Goal: Transaction & Acquisition: Download file/media

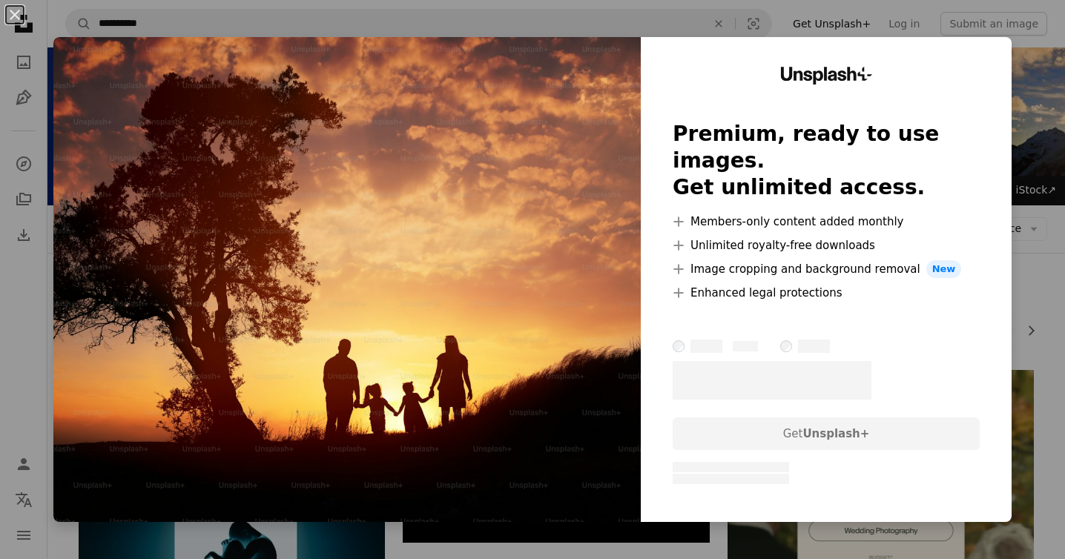
scroll to position [2380, 0]
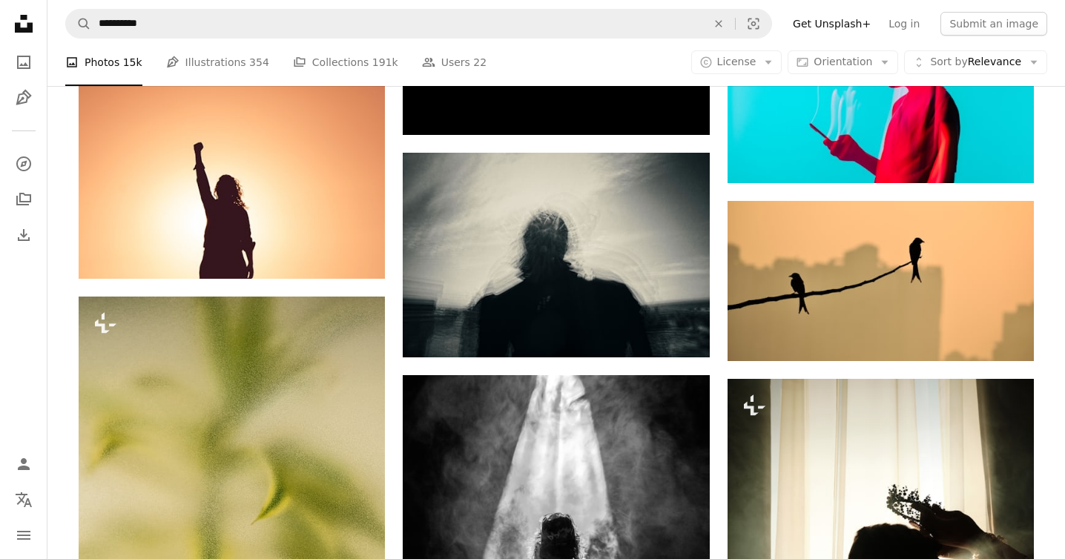
scroll to position [10986, 0]
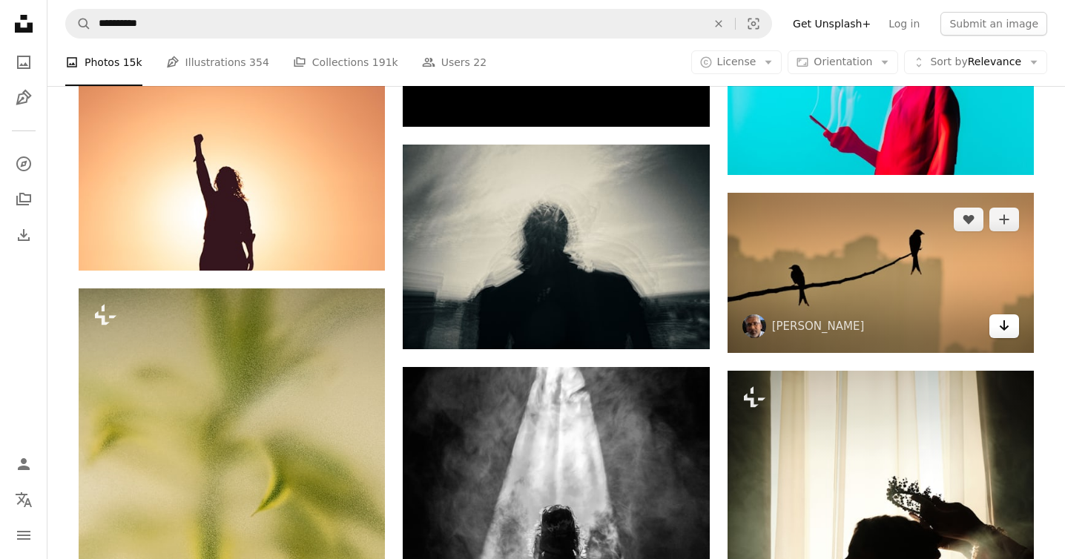
click at [1002, 325] on icon "Download" at bounding box center [1005, 325] width 10 height 10
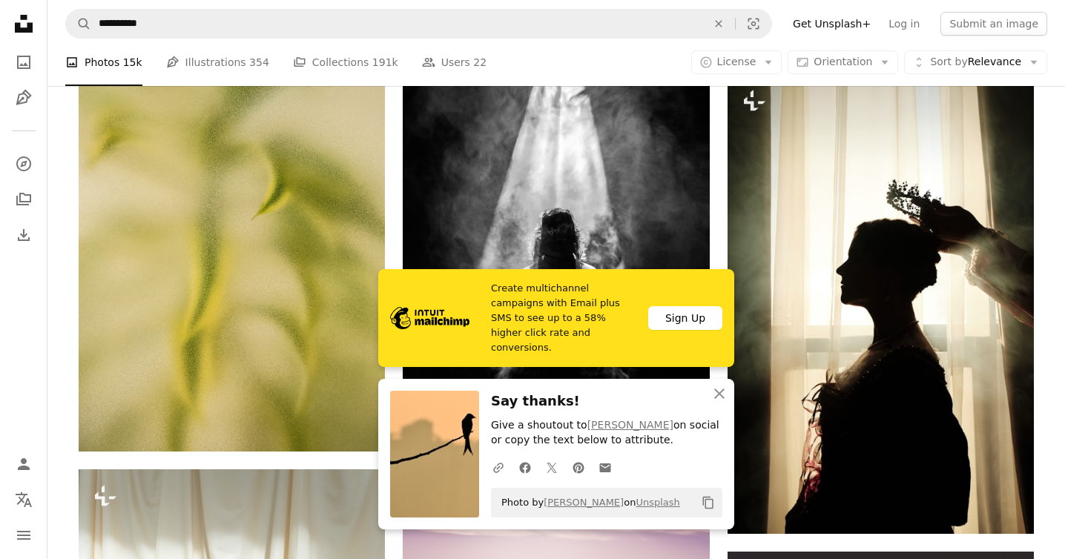
scroll to position [11286, 0]
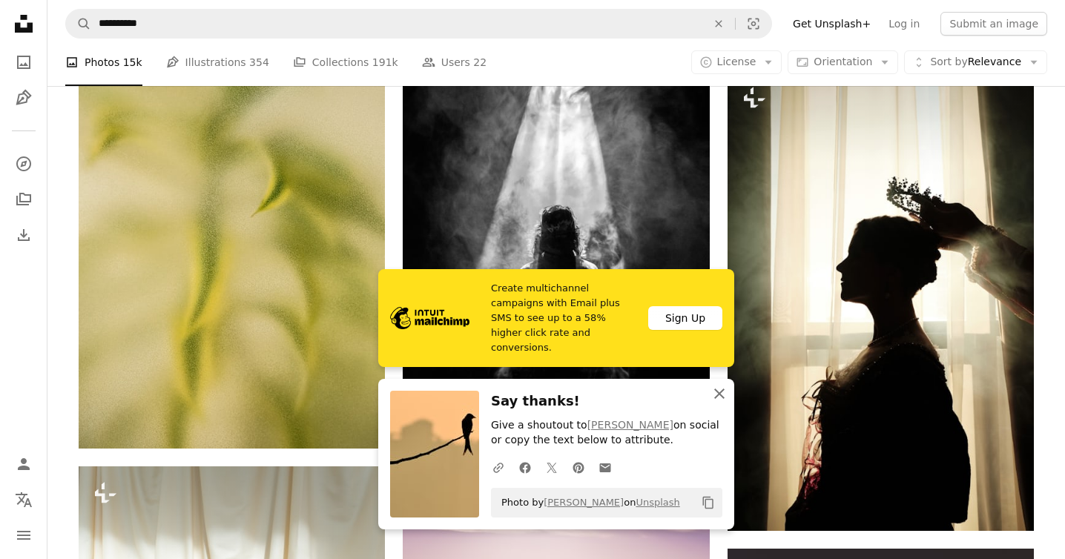
click at [717, 395] on icon "An X shape" at bounding box center [720, 394] width 18 height 18
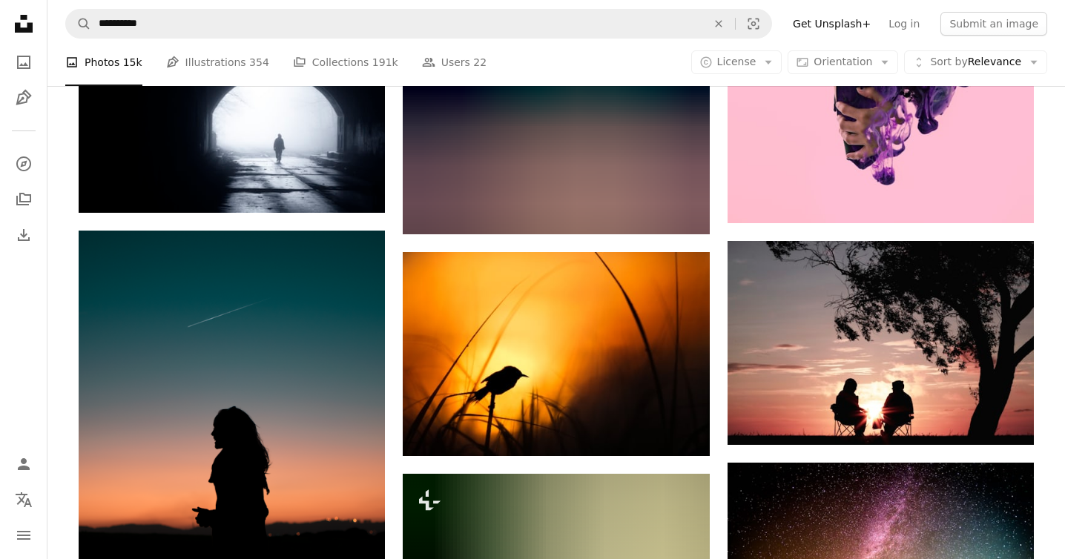
scroll to position [13070, 0]
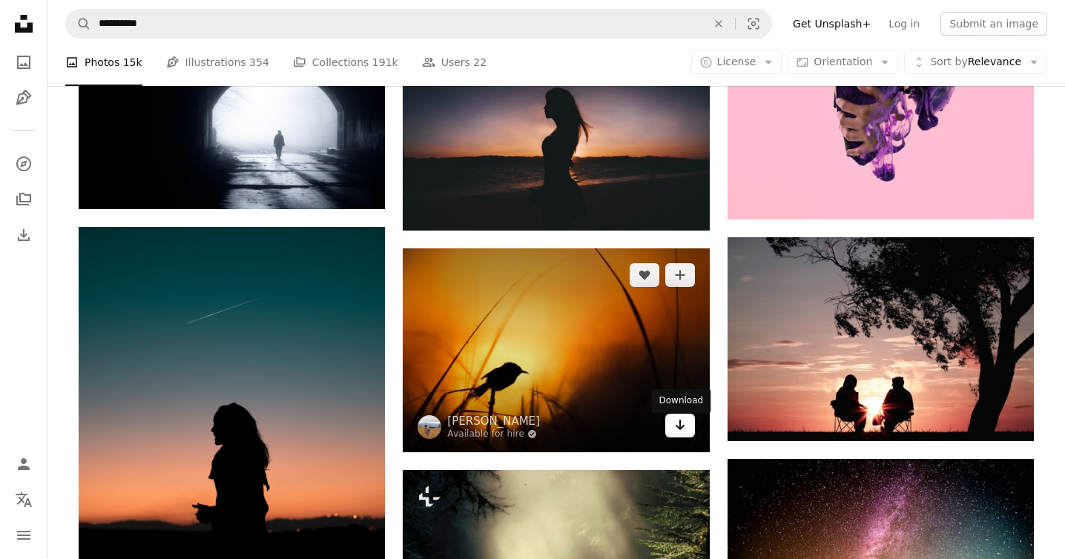
click at [677, 430] on icon "Download" at bounding box center [680, 425] width 10 height 10
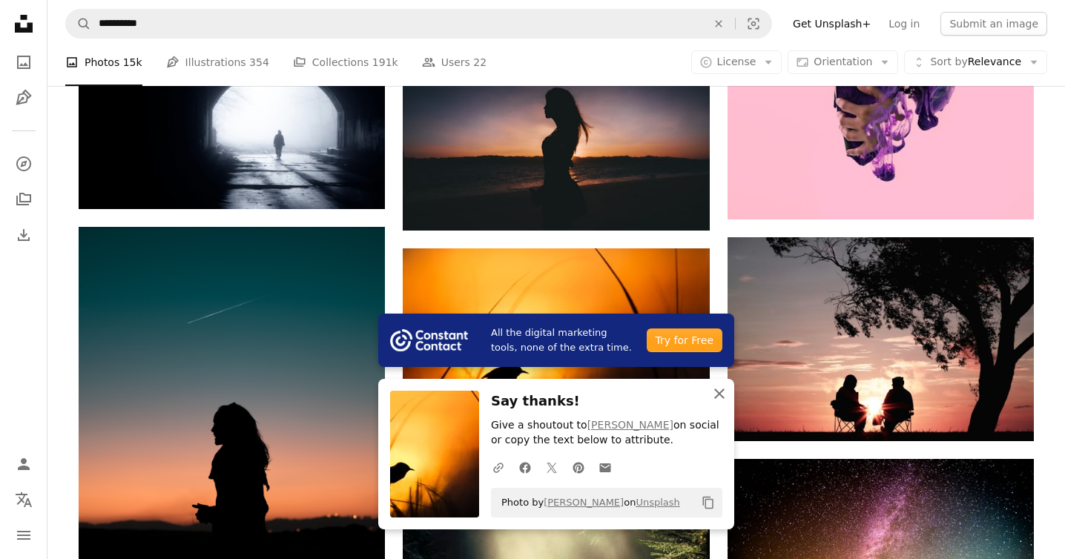
click at [719, 395] on icon "button" at bounding box center [719, 394] width 10 height 10
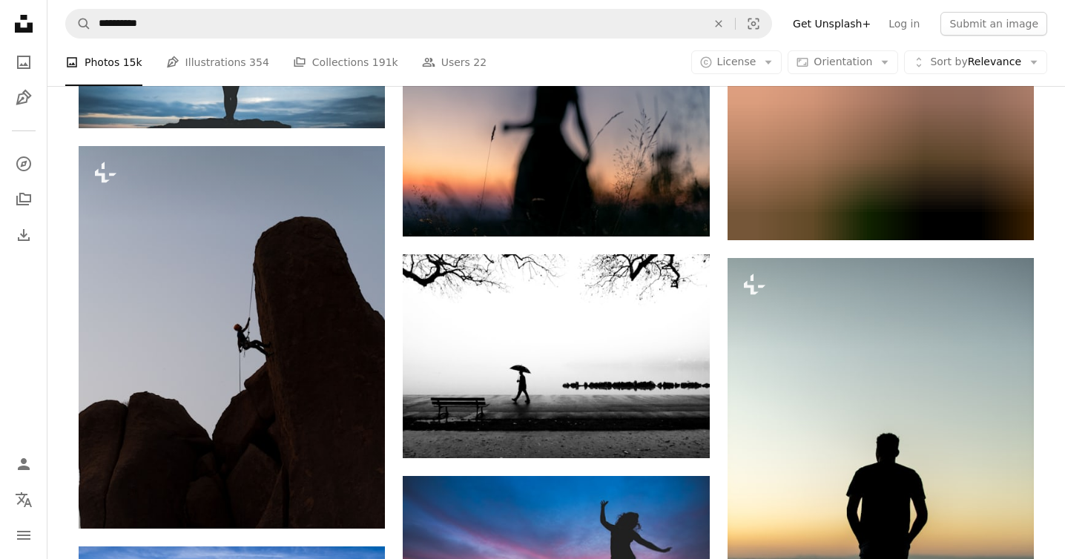
scroll to position [16770, 0]
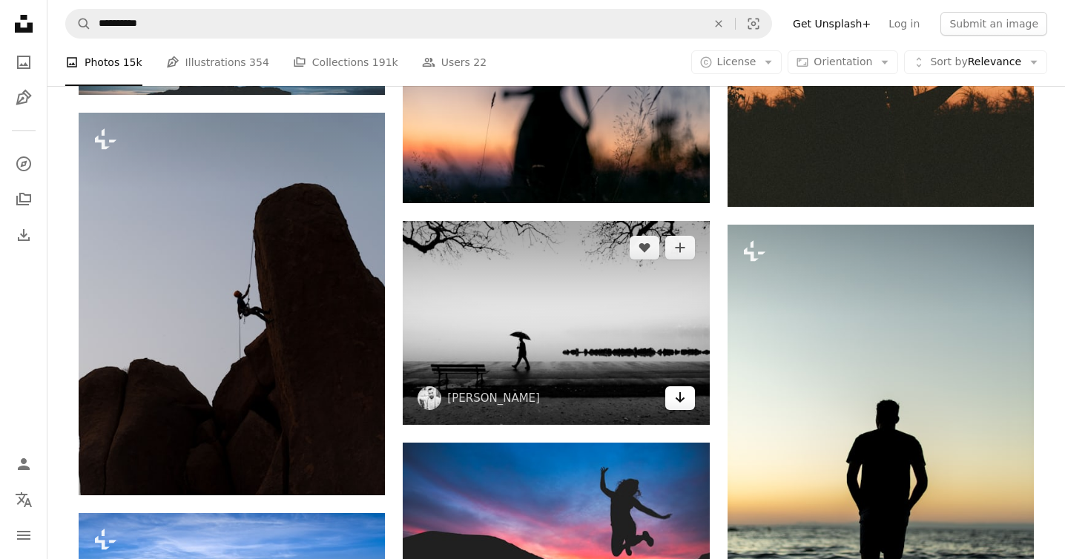
click at [682, 401] on icon "Arrow pointing down" at bounding box center [680, 398] width 12 height 18
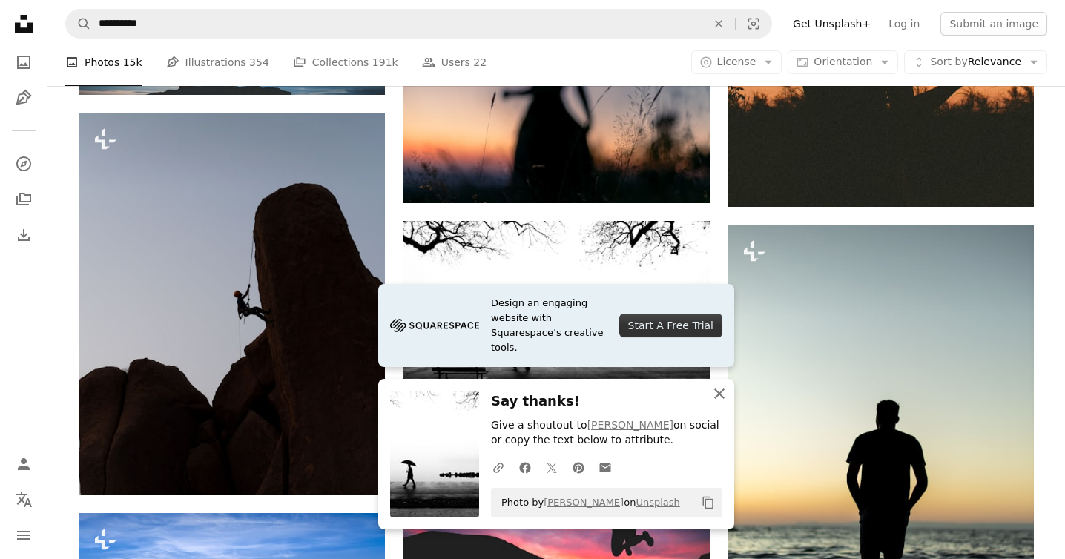
click at [718, 393] on icon "An X shape" at bounding box center [720, 394] width 18 height 18
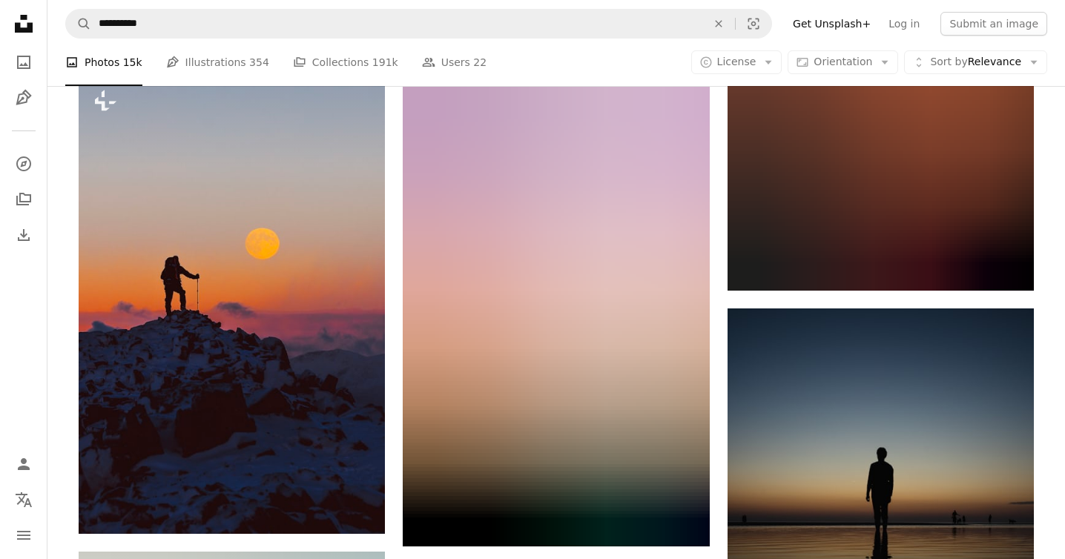
scroll to position [20027, 0]
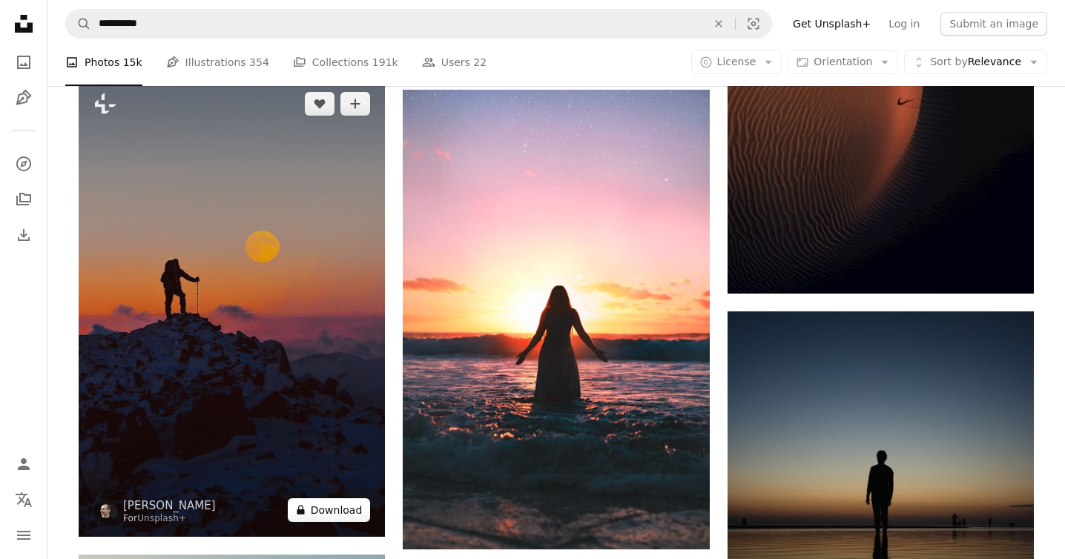
click at [322, 518] on button "A lock Download" at bounding box center [329, 510] width 83 height 24
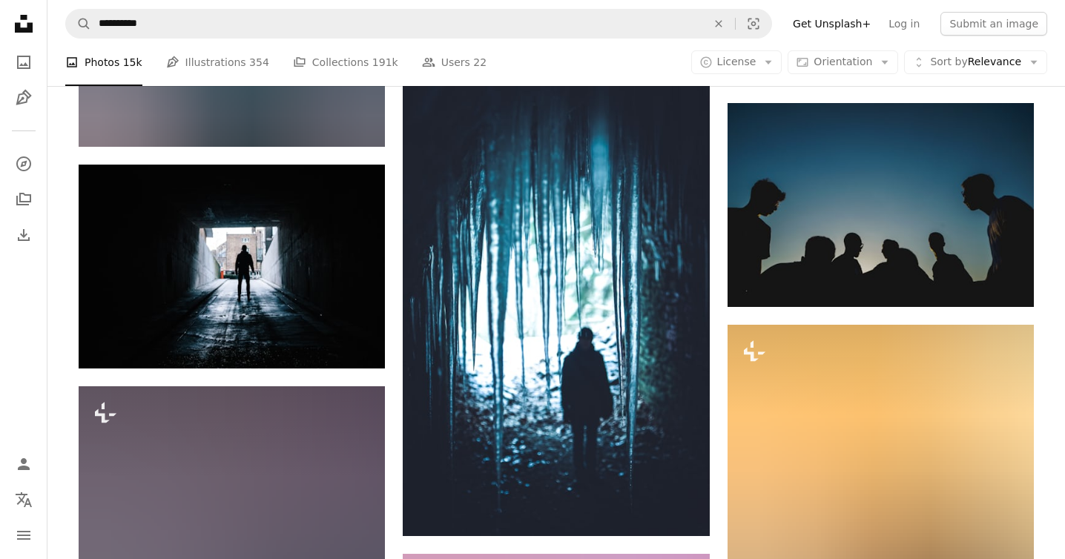
scroll to position [28119, 0]
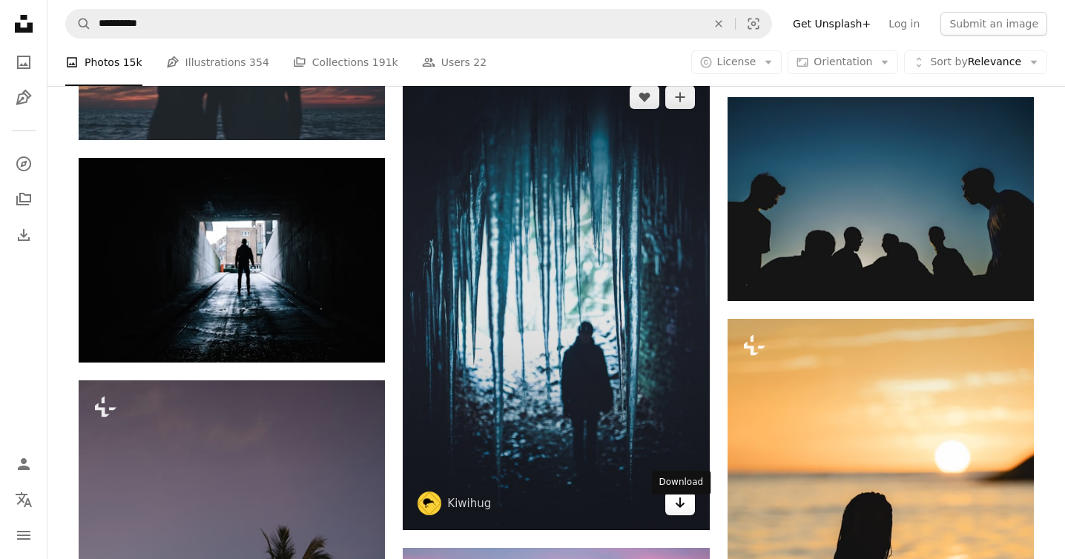
click at [683, 504] on icon "Arrow pointing down" at bounding box center [680, 503] width 12 height 18
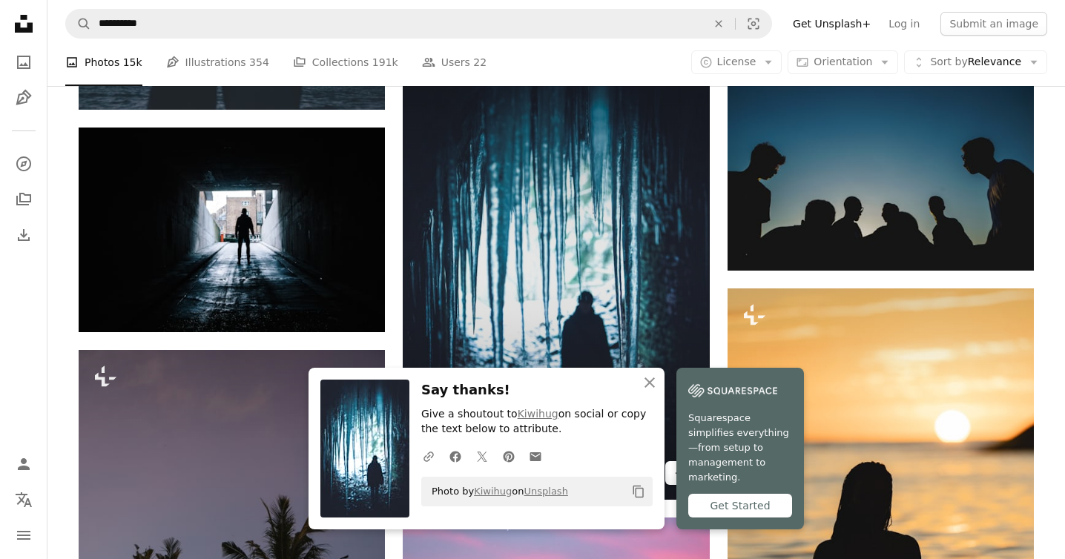
scroll to position [28151, 0]
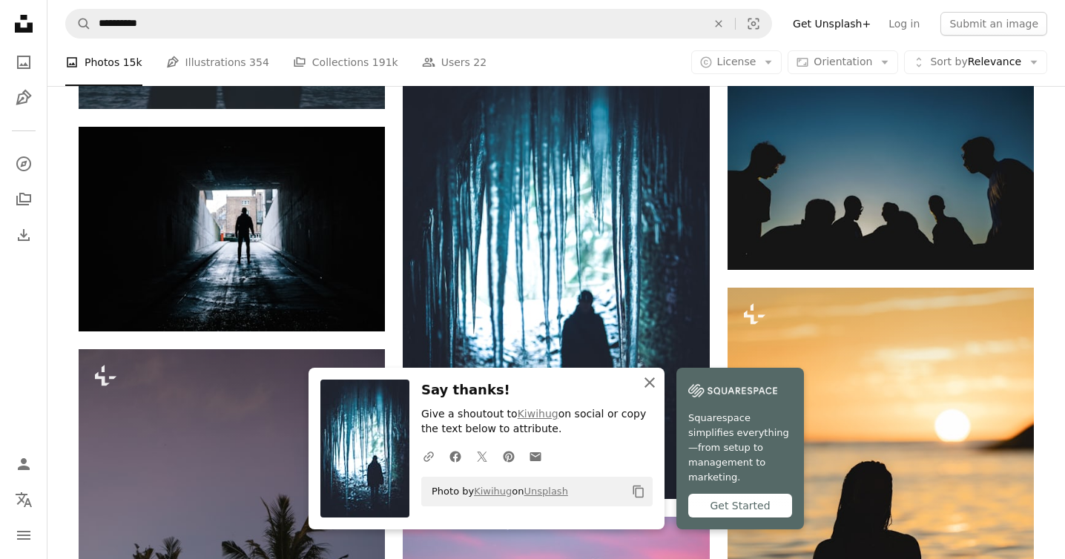
click at [654, 391] on icon "An X shape" at bounding box center [650, 383] width 18 height 18
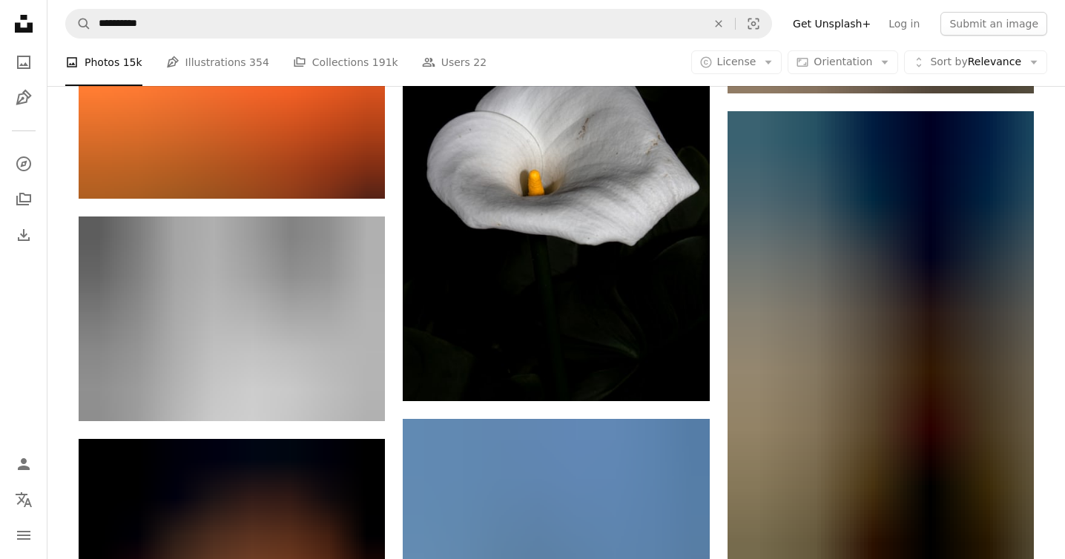
scroll to position [38557, 0]
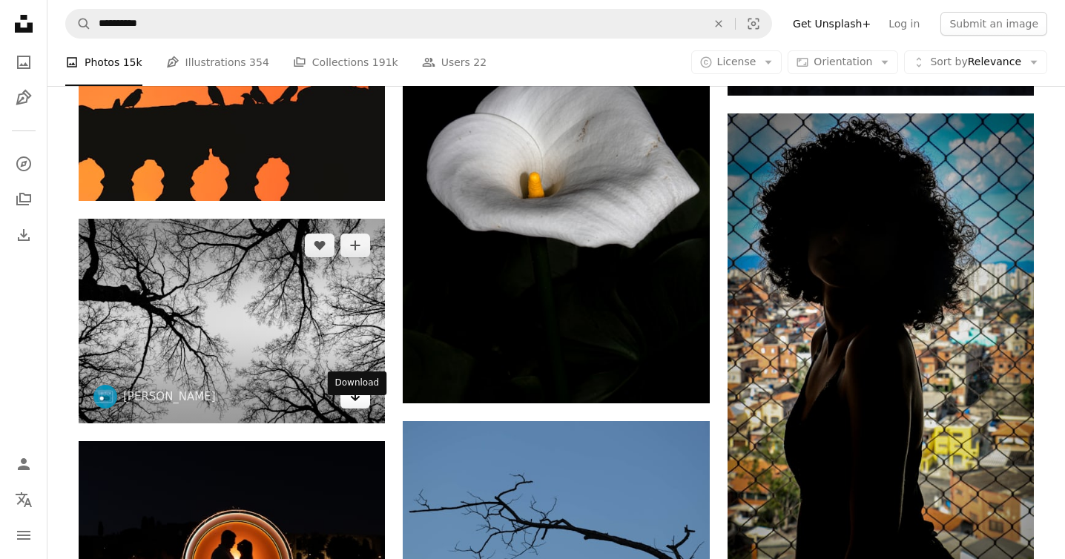
click at [353, 405] on icon "Arrow pointing down" at bounding box center [355, 396] width 12 height 18
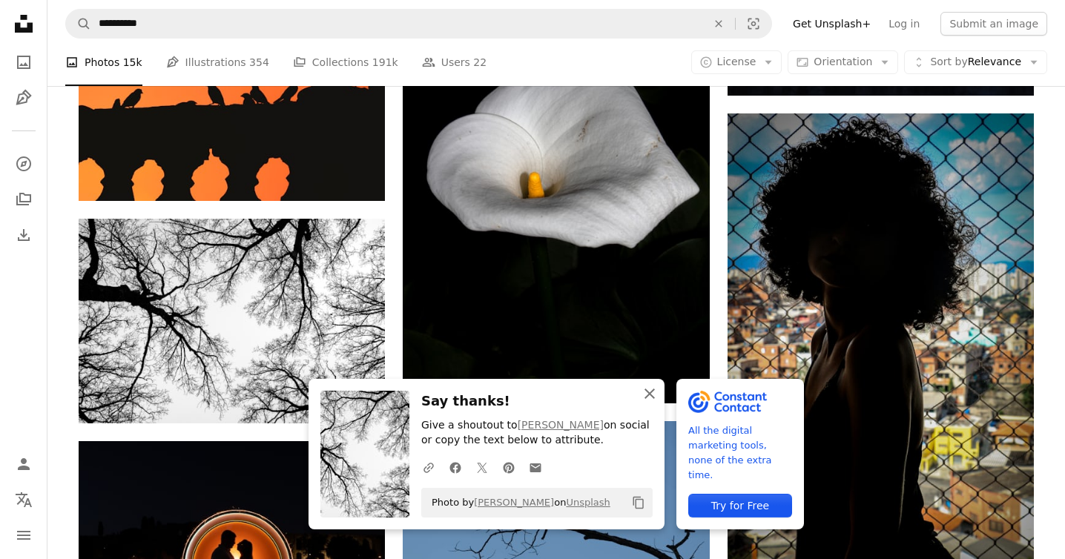
click at [651, 395] on icon "button" at bounding box center [650, 394] width 10 height 10
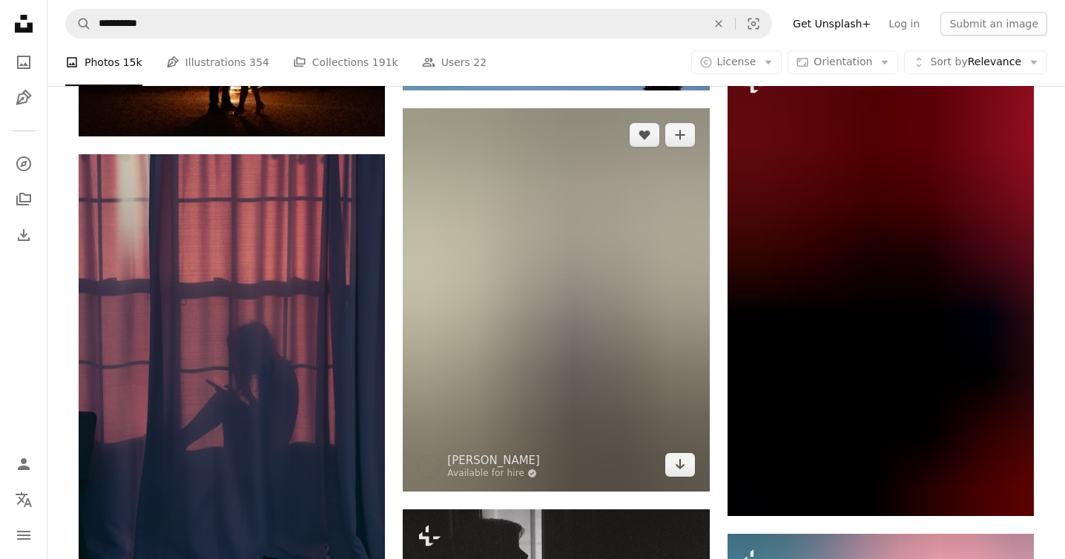
scroll to position [39062, 0]
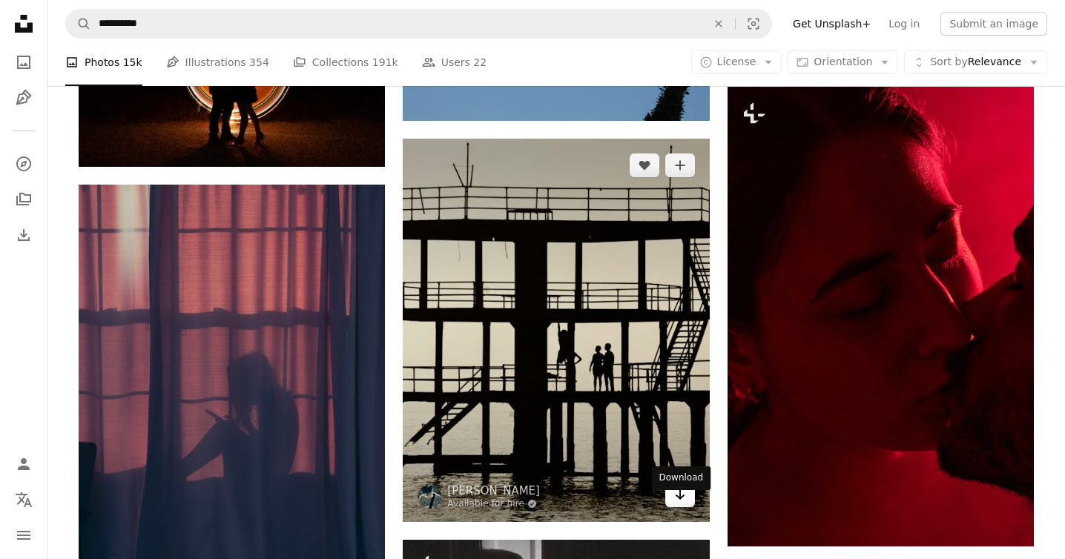
click at [679, 504] on icon "Arrow pointing down" at bounding box center [680, 495] width 12 height 18
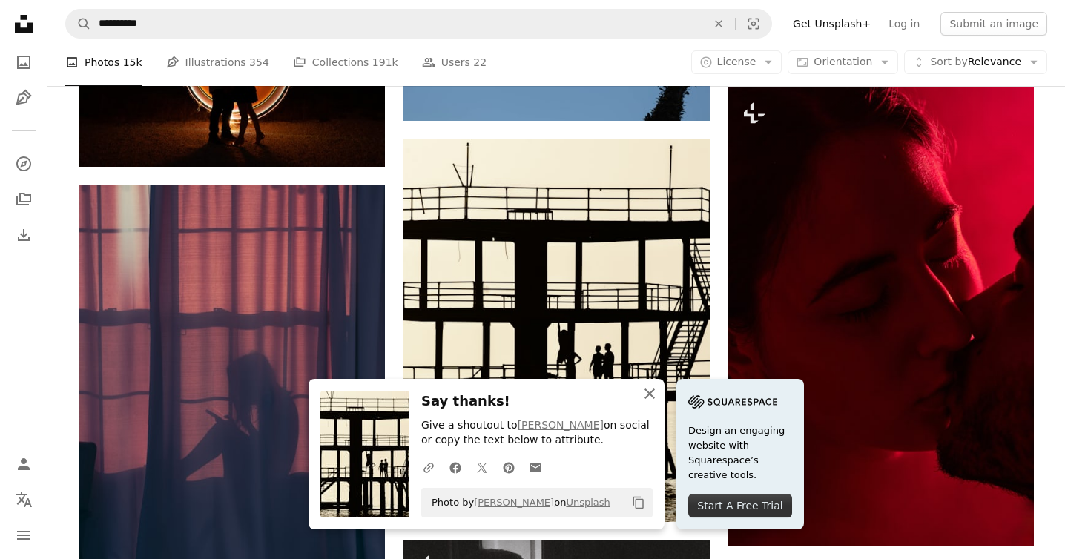
click at [649, 396] on icon "button" at bounding box center [650, 394] width 10 height 10
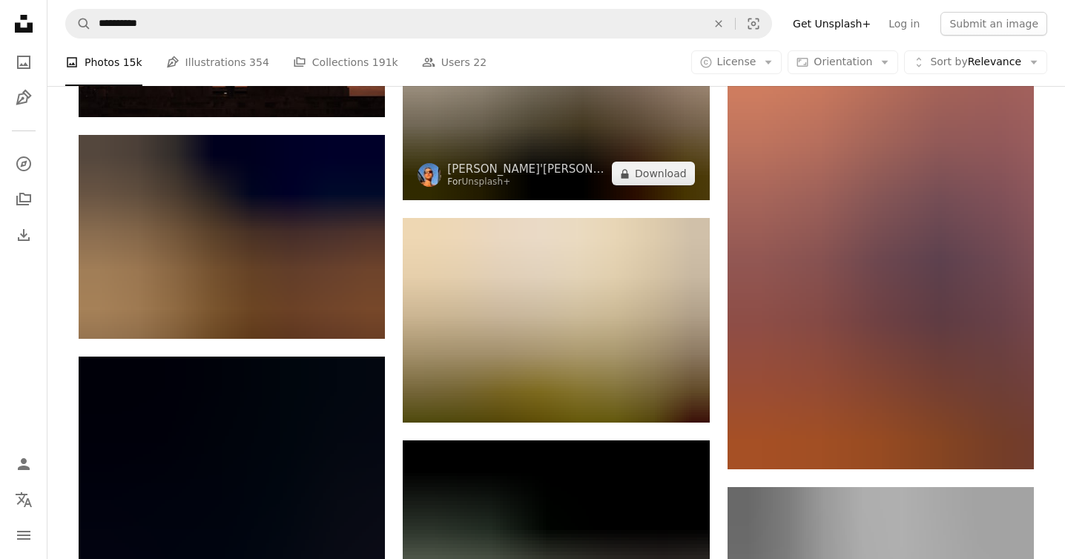
scroll to position [45052, 0]
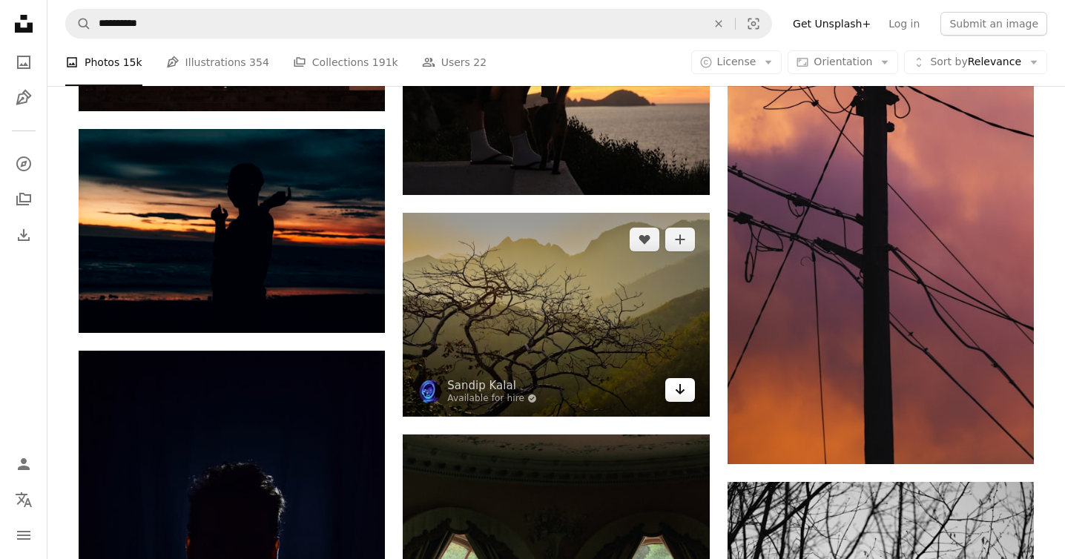
click at [685, 398] on icon "Arrow pointing down" at bounding box center [680, 390] width 12 height 18
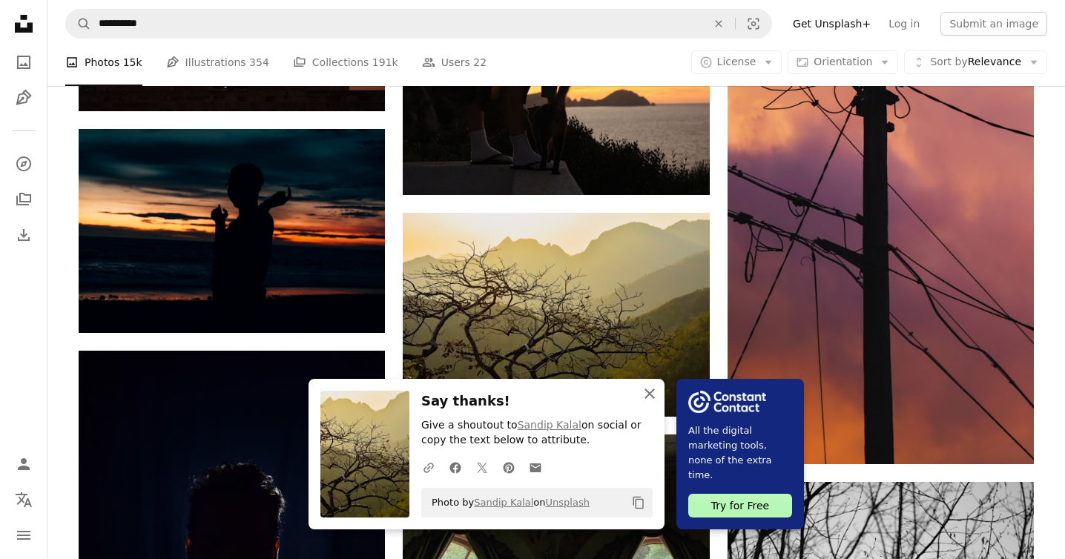
click at [651, 393] on icon "An X shape" at bounding box center [650, 394] width 18 height 18
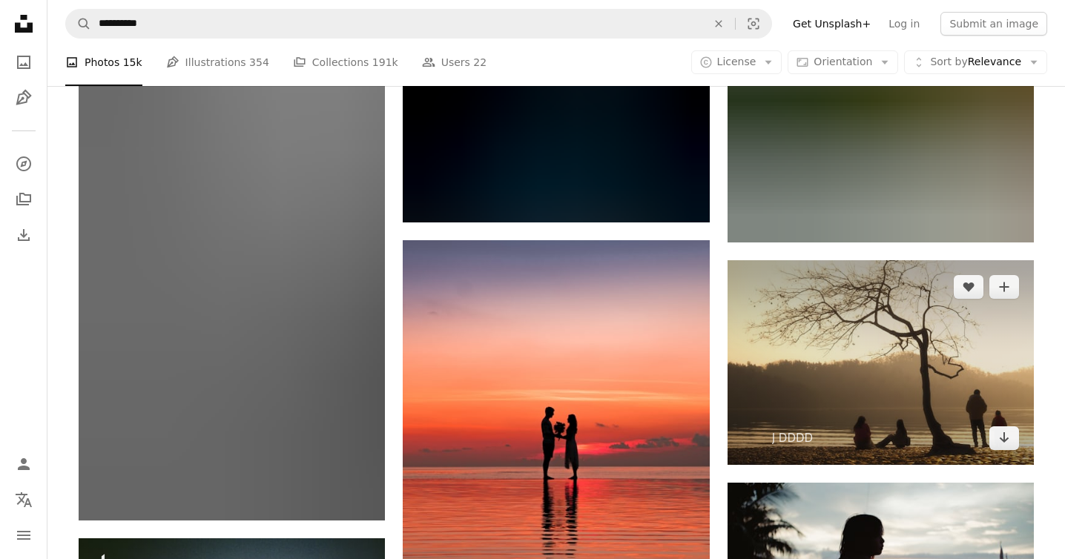
scroll to position [53723, 0]
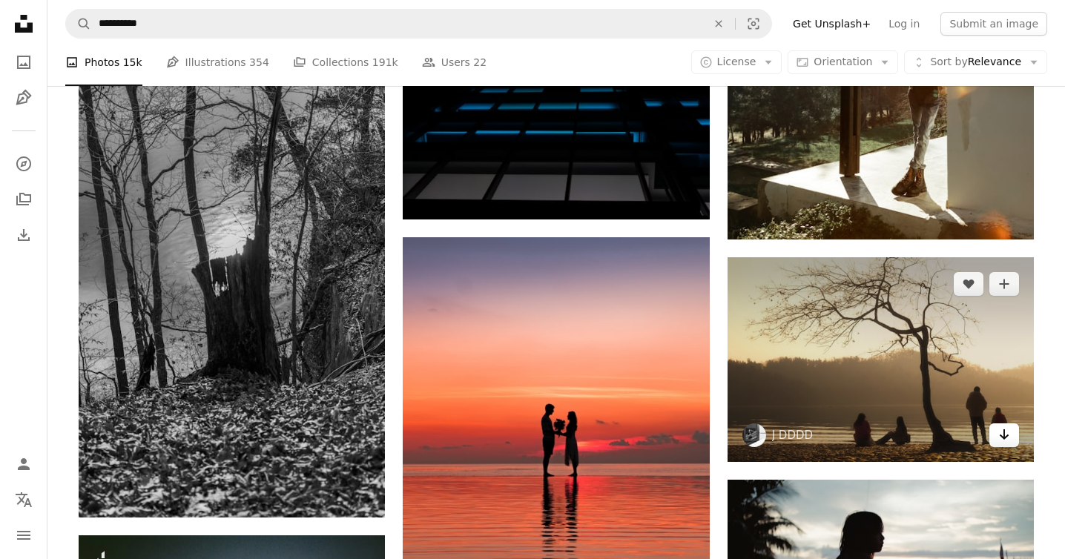
click at [1003, 441] on icon "Arrow pointing down" at bounding box center [1004, 435] width 12 height 18
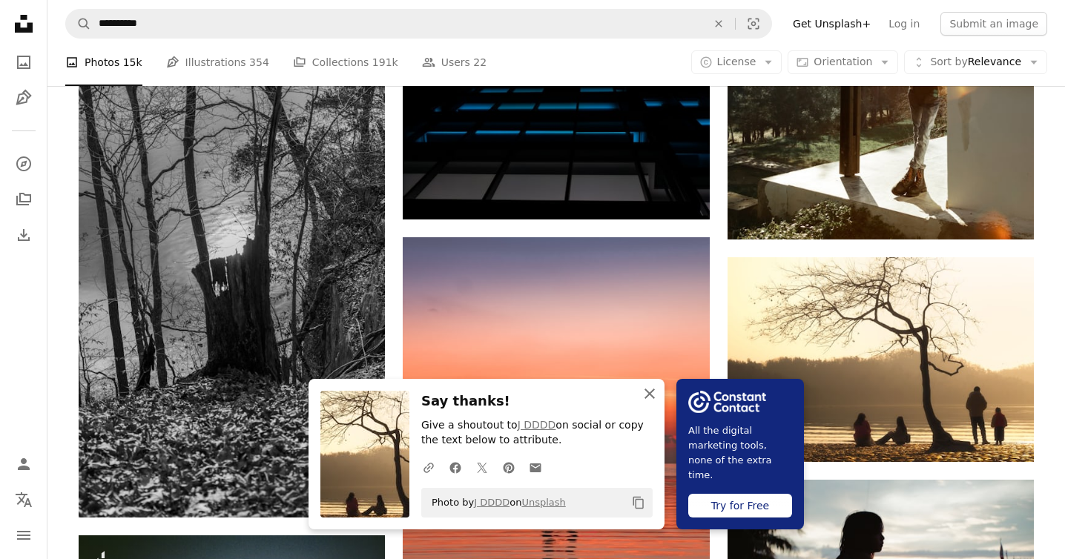
click at [651, 397] on icon "button" at bounding box center [650, 394] width 10 height 10
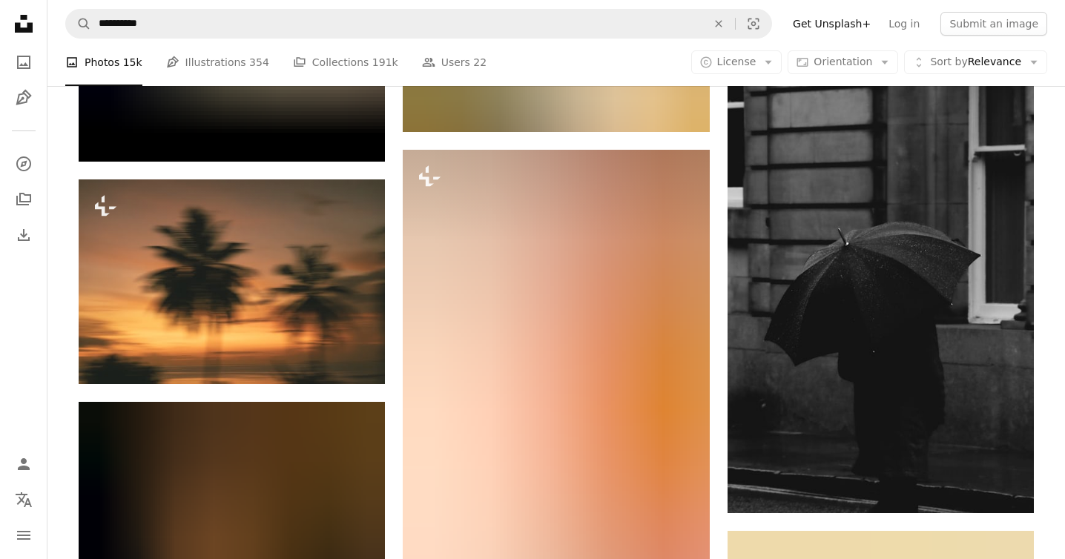
scroll to position [67491, 0]
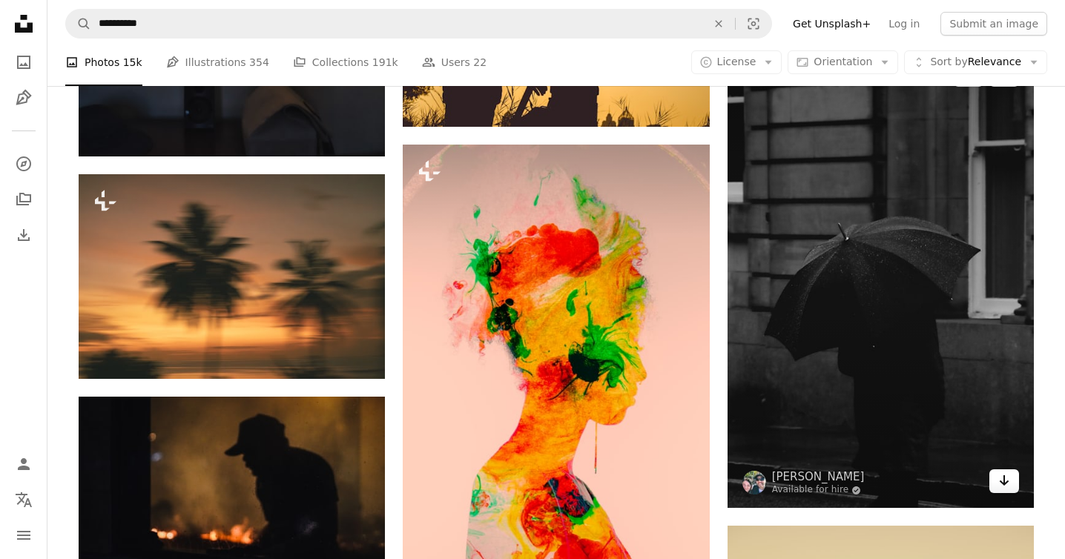
click at [1002, 490] on icon "Arrow pointing down" at bounding box center [1004, 481] width 12 height 18
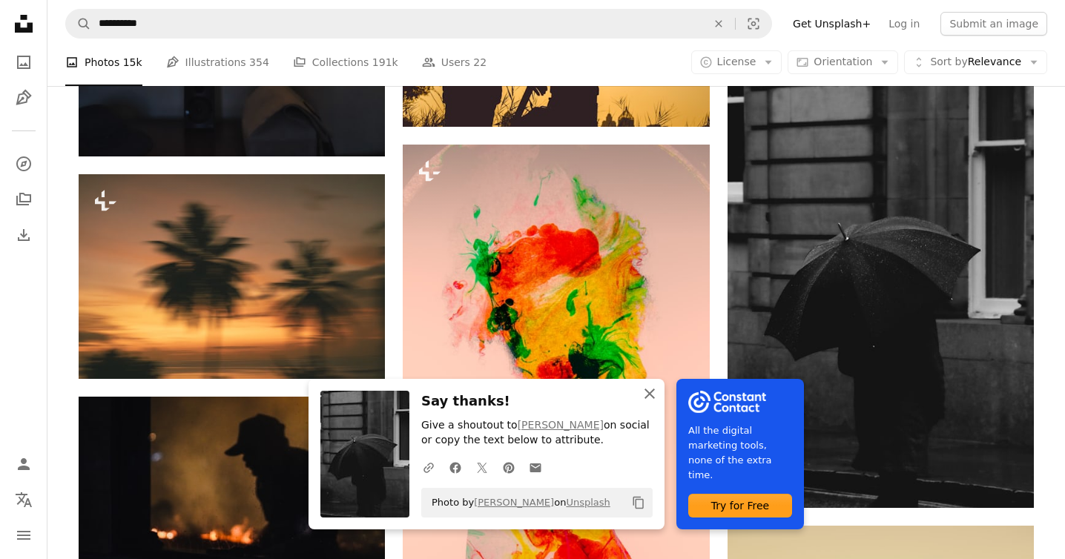
click at [653, 393] on icon "button" at bounding box center [650, 394] width 10 height 10
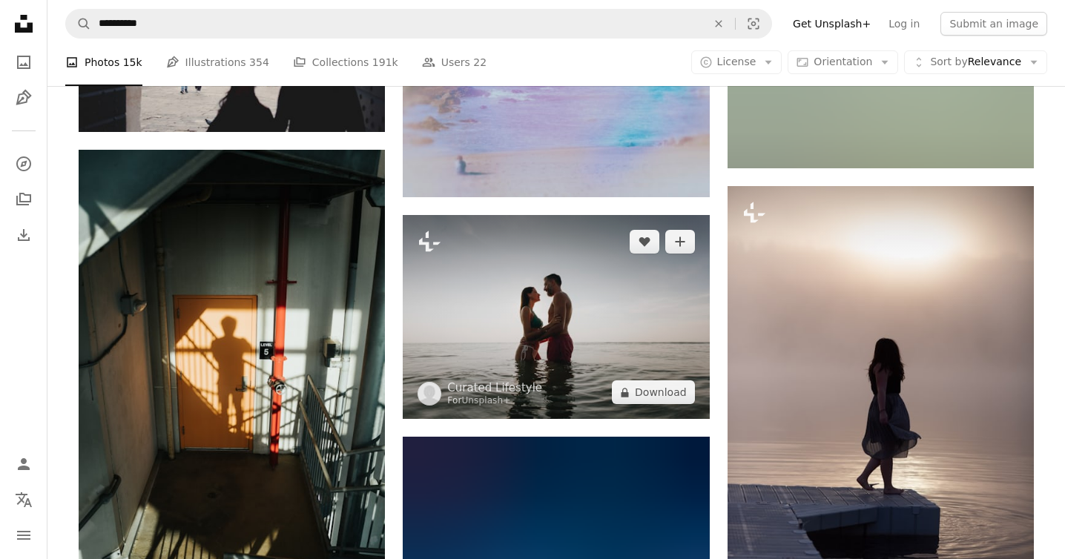
scroll to position [71431, 0]
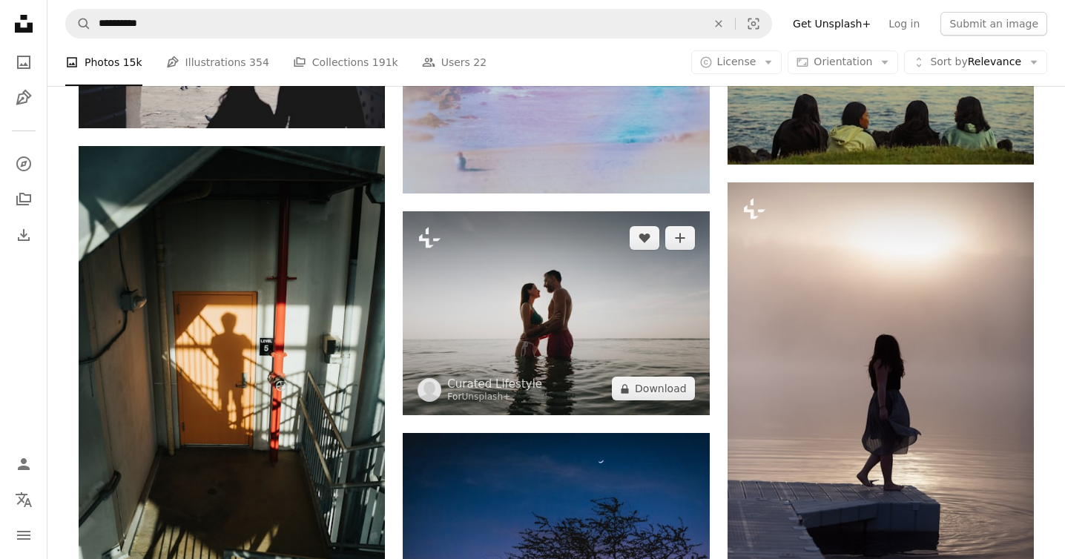
click at [653, 393] on img at bounding box center [556, 313] width 306 height 204
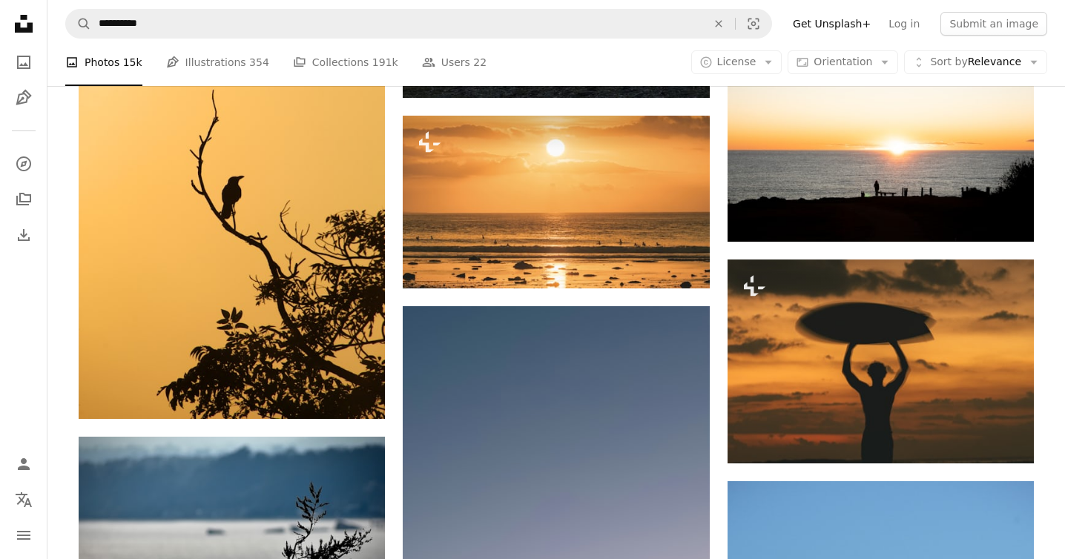
scroll to position [99727, 0]
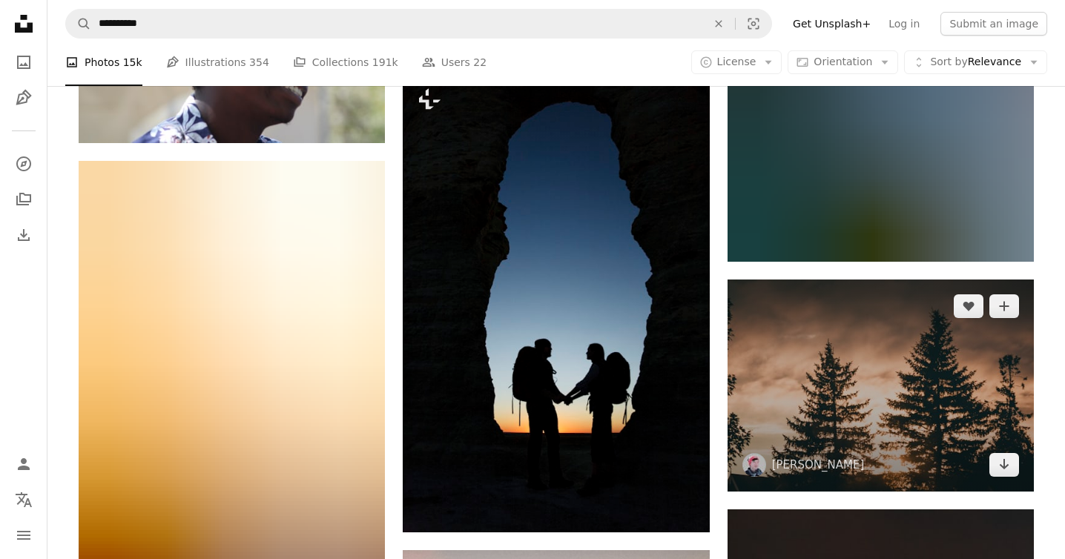
scroll to position [109996, 0]
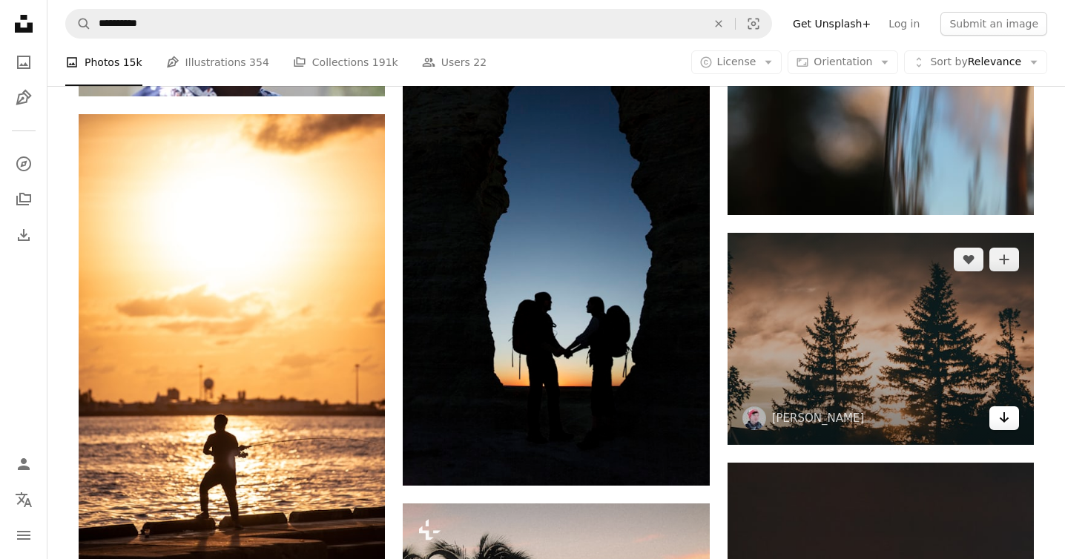
click at [1007, 427] on icon "Arrow pointing down" at bounding box center [1004, 418] width 12 height 18
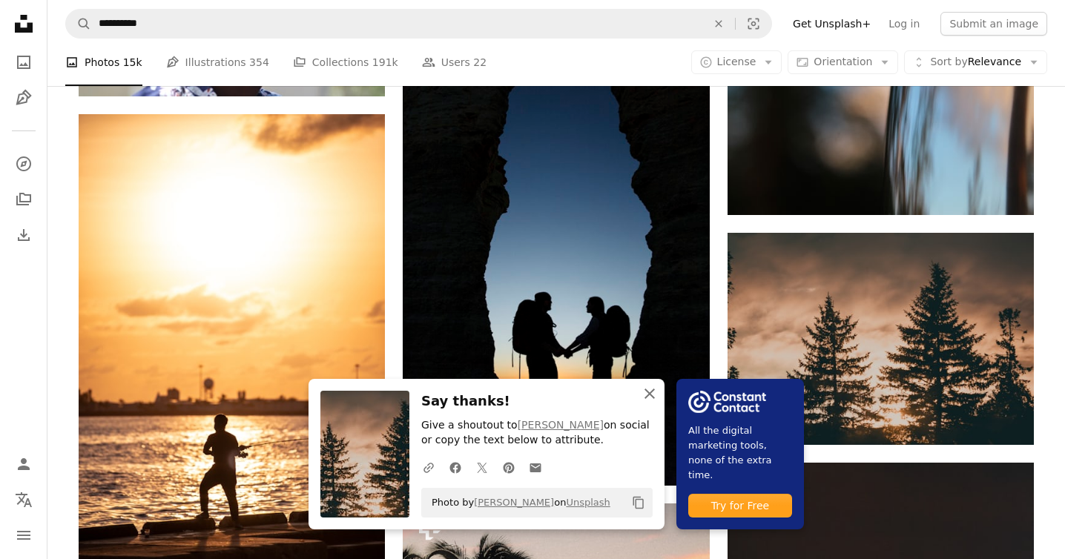
click at [649, 397] on icon "button" at bounding box center [650, 394] width 10 height 10
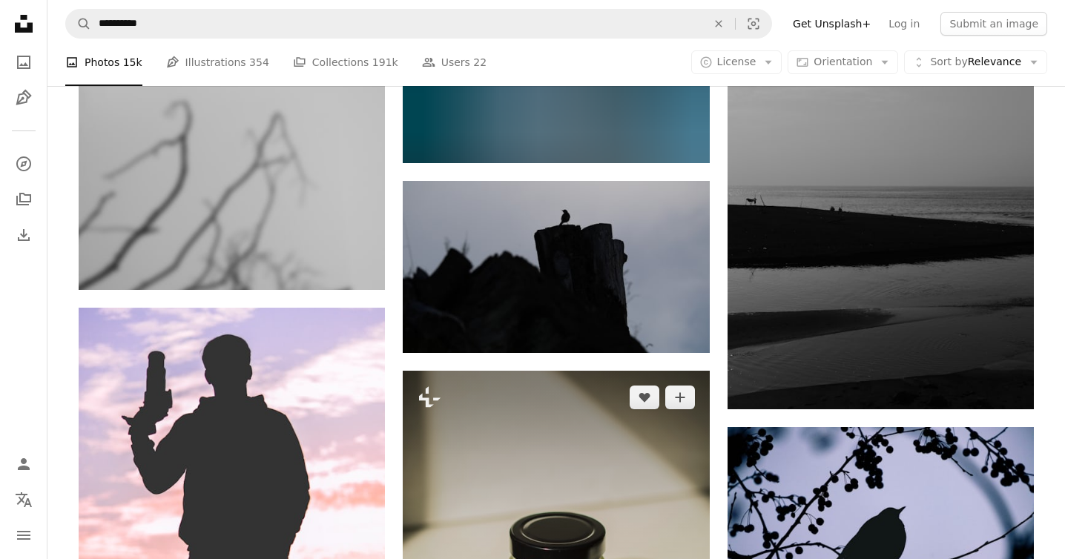
scroll to position [114837, 0]
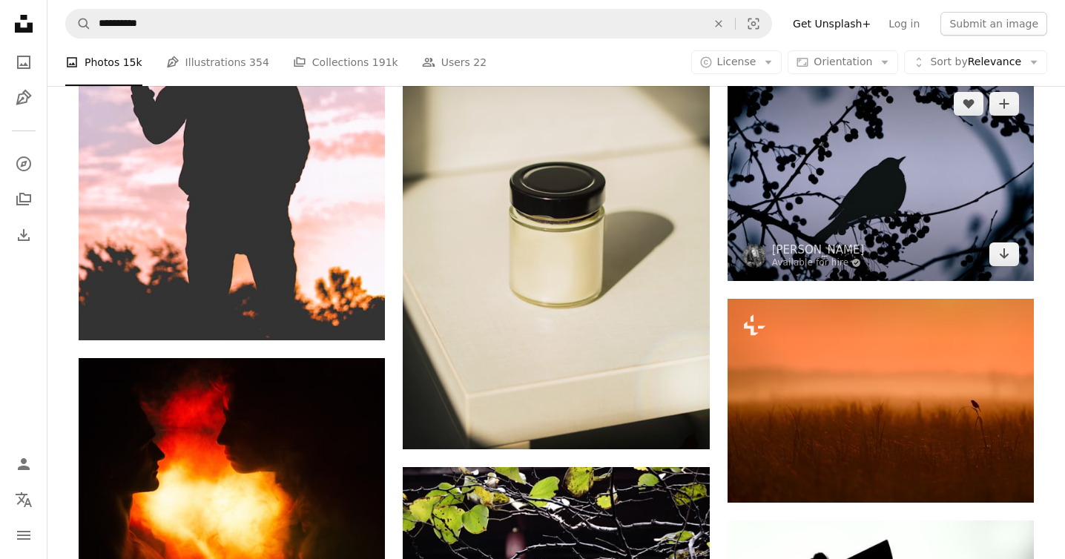
click at [990, 234] on img at bounding box center [881, 179] width 306 height 204
click at [1005, 263] on icon "Arrow pointing down" at bounding box center [1004, 254] width 12 height 18
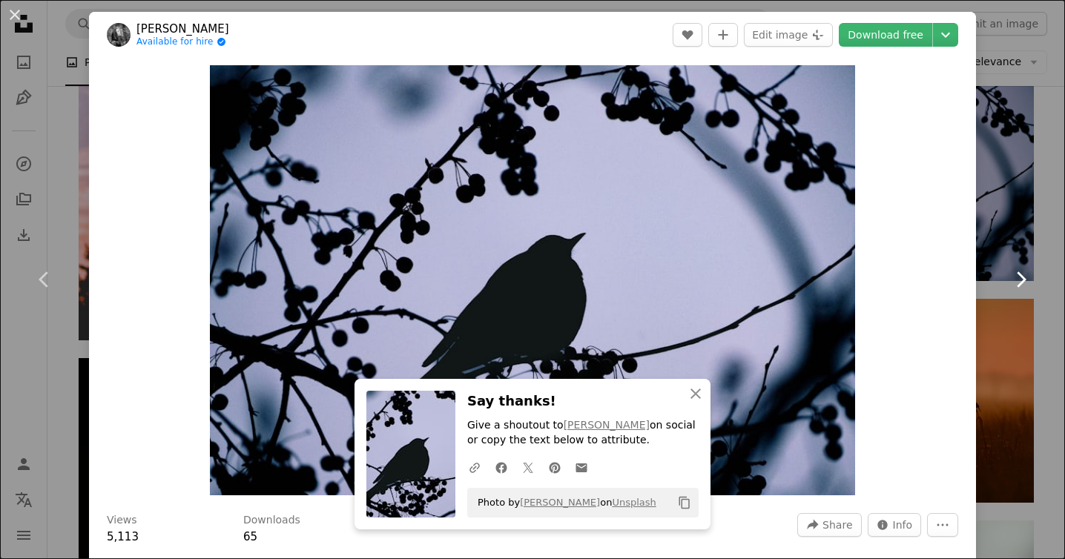
click at [1005, 277] on link "Chevron right" at bounding box center [1020, 279] width 89 height 142
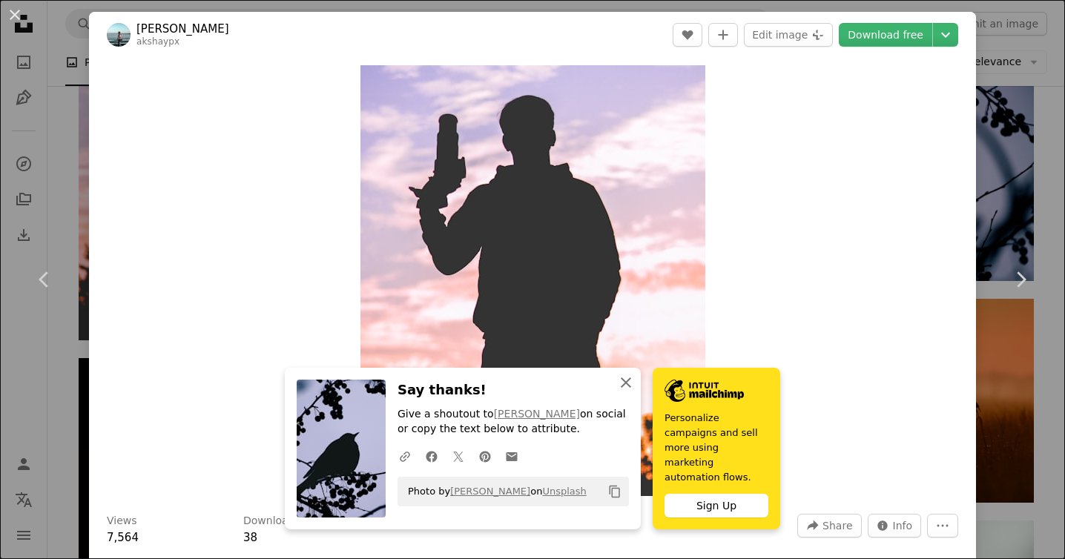
click at [623, 392] on icon "An X shape" at bounding box center [626, 383] width 18 height 18
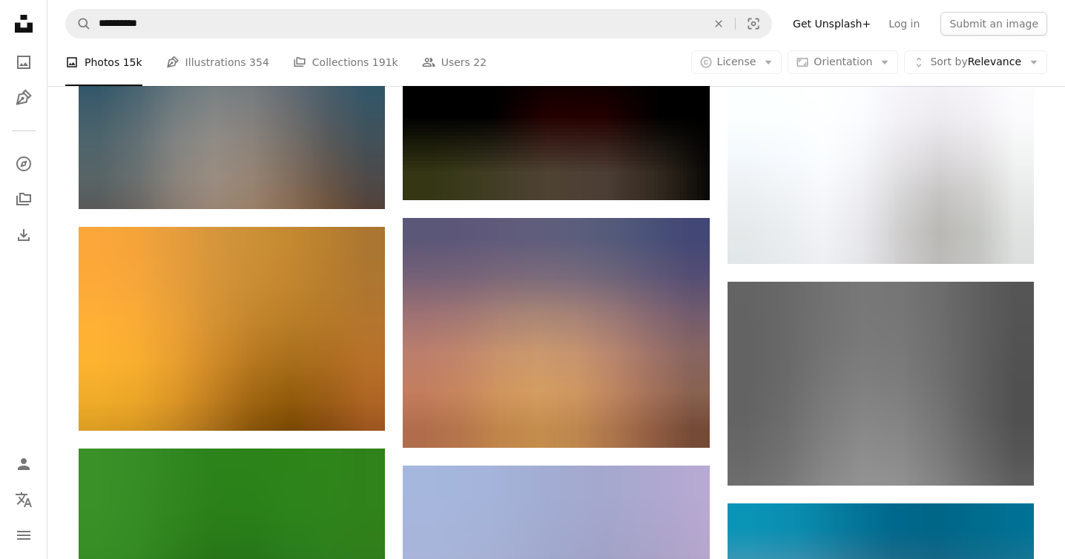
scroll to position [146599, 0]
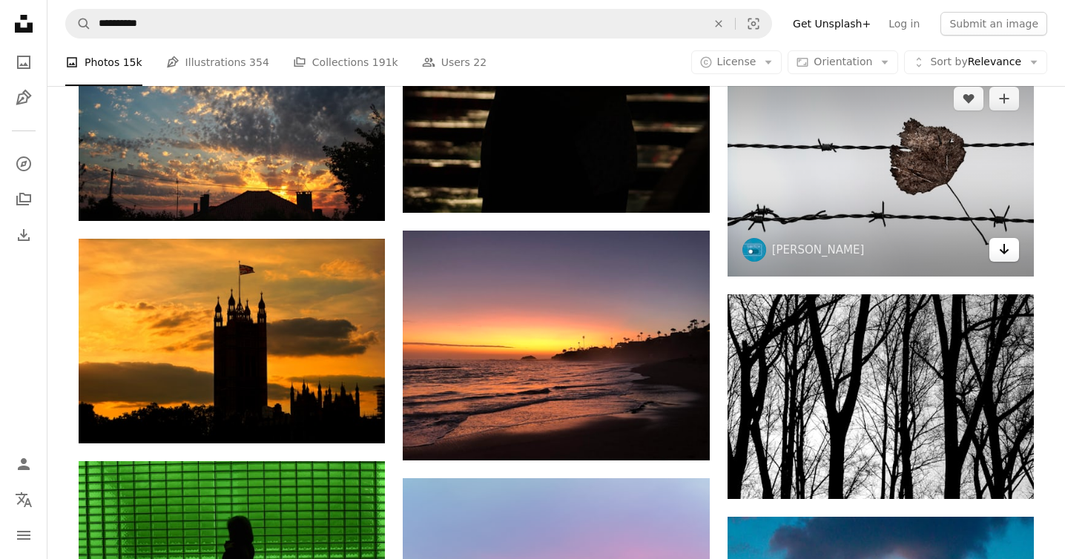
click at [1001, 254] on icon "Download" at bounding box center [1005, 249] width 10 height 10
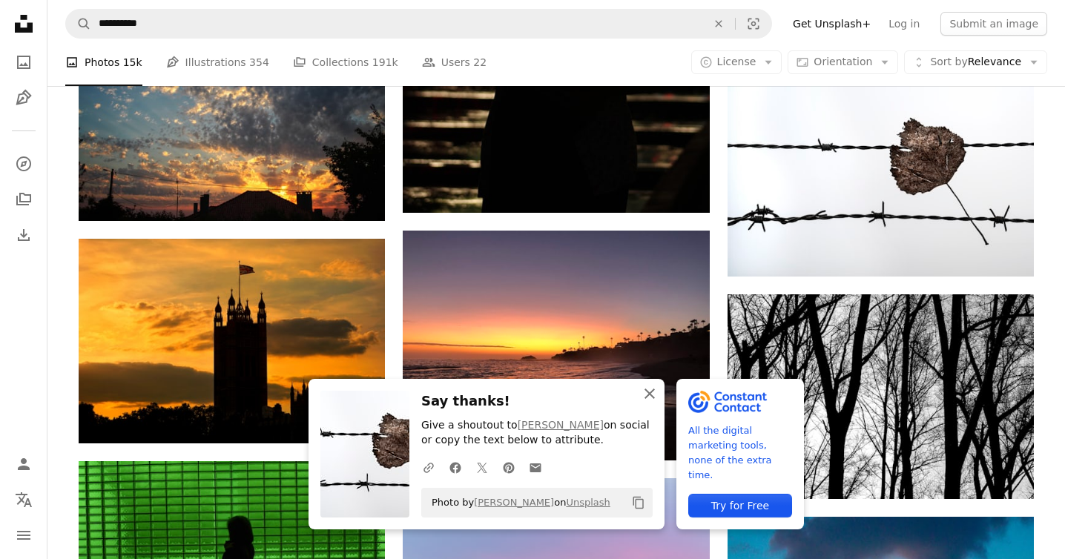
click at [649, 396] on icon "button" at bounding box center [650, 394] width 10 height 10
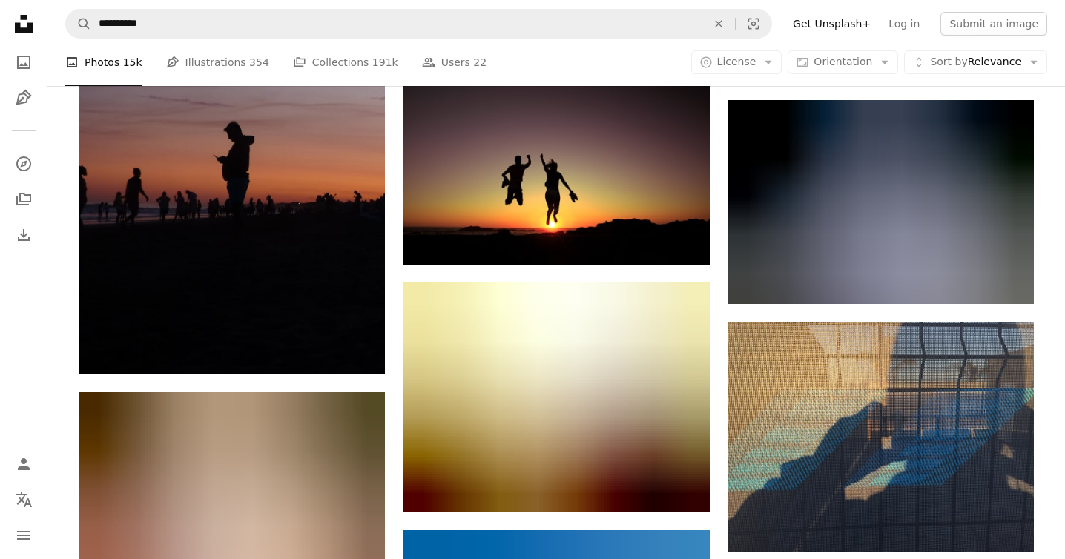
scroll to position [160125, 0]
